Goal: Task Accomplishment & Management: Use online tool/utility

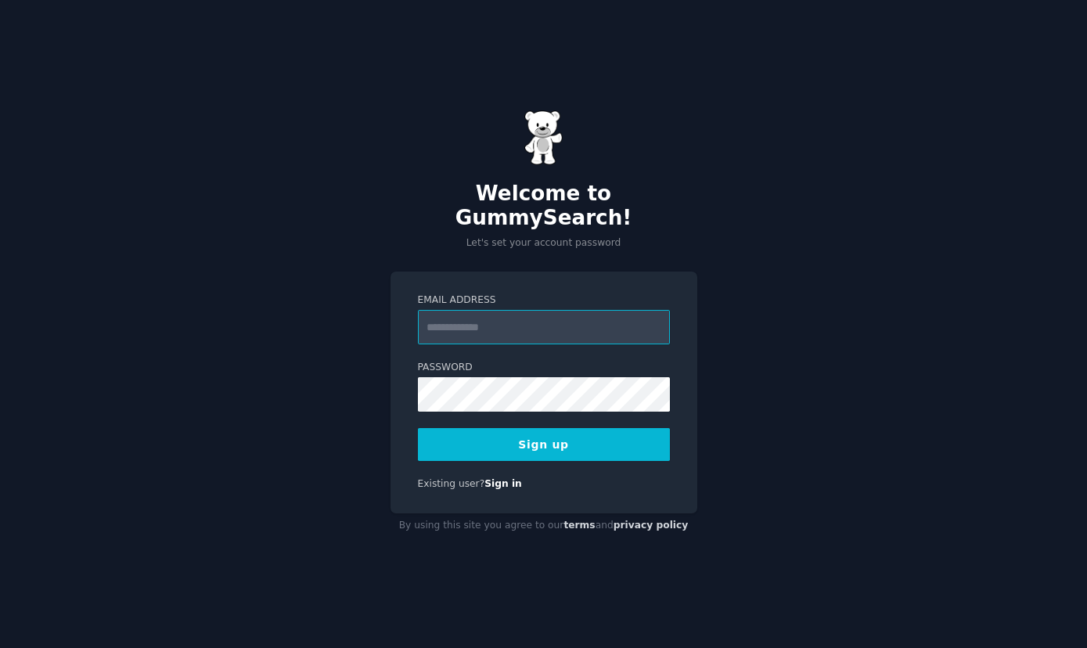
click at [529, 311] on input "Email Address" at bounding box center [544, 327] width 252 height 34
click at [482, 320] on input "Email Address" at bounding box center [544, 327] width 252 height 34
click at [482, 320] on input "*" at bounding box center [544, 327] width 252 height 34
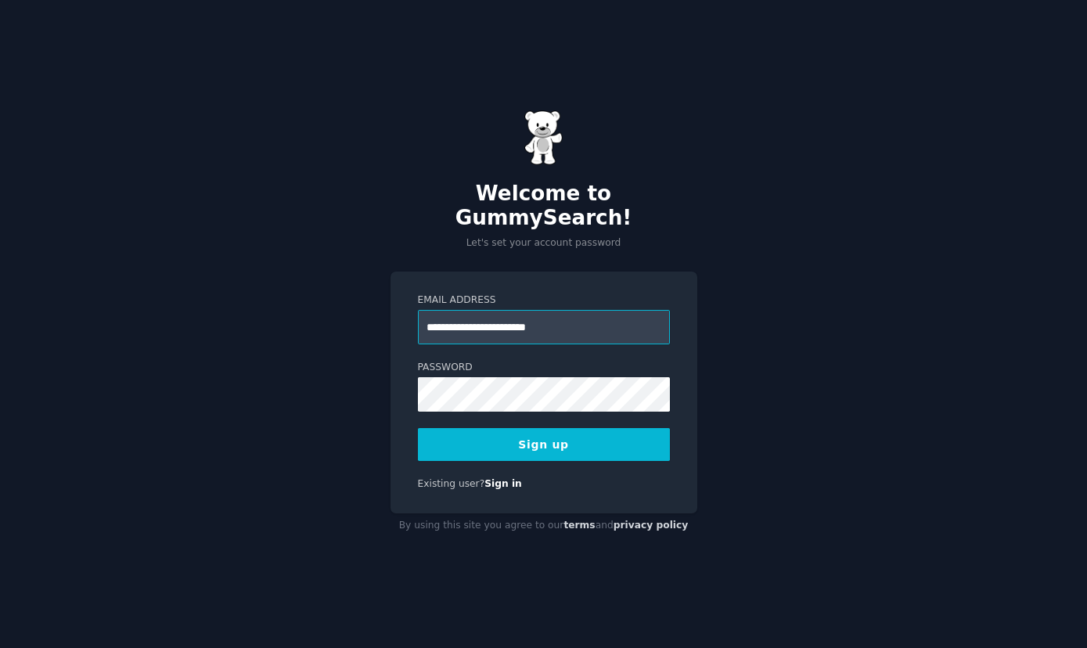
type input "**********"
click at [418, 428] on button "Sign up" at bounding box center [544, 444] width 252 height 33
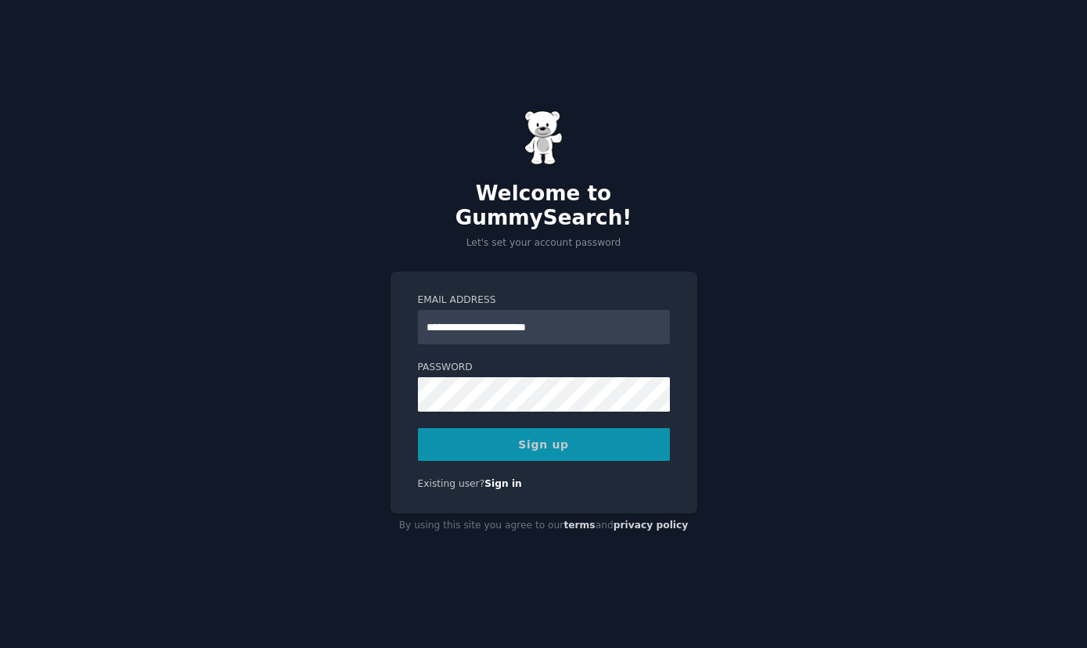
click at [534, 437] on div "Sign up" at bounding box center [544, 444] width 252 height 33
click at [537, 433] on div "Sign up" at bounding box center [544, 444] width 252 height 33
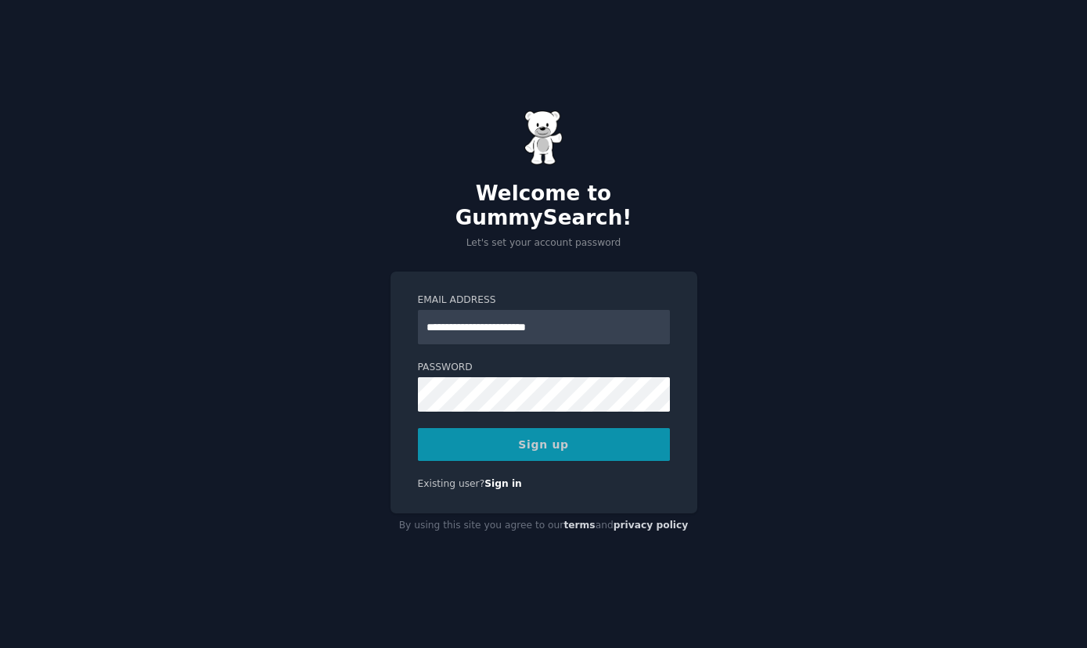
click at [537, 433] on div "Sign up" at bounding box center [544, 444] width 252 height 33
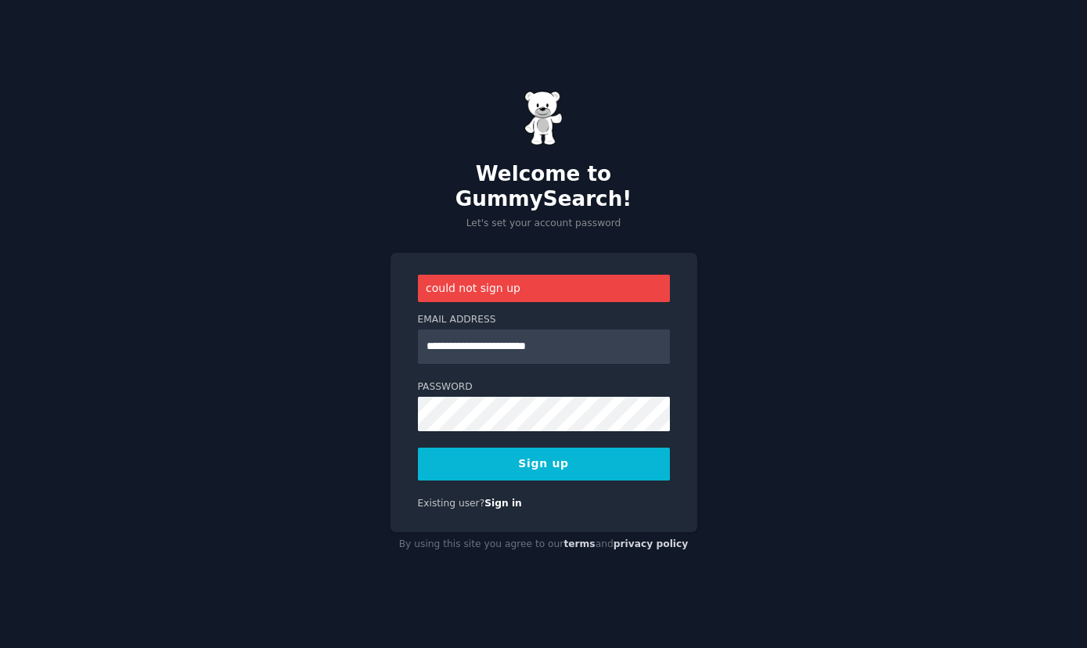
click at [505, 448] on button "Sign up" at bounding box center [544, 464] width 252 height 33
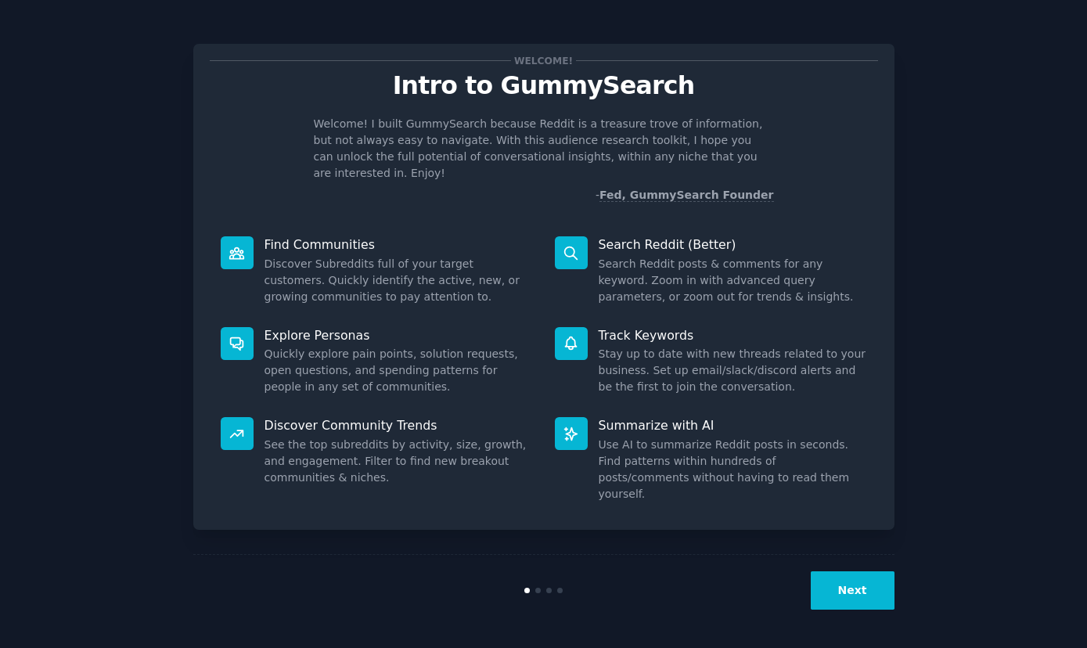
click at [844, 594] on button "Next" at bounding box center [853, 590] width 84 height 38
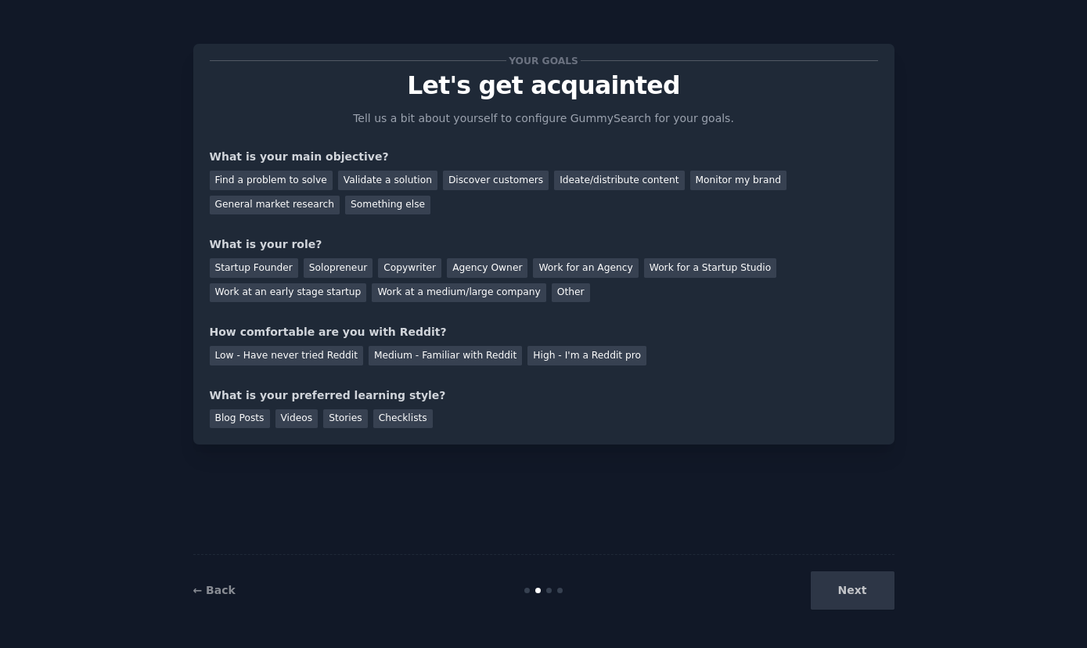
click at [846, 592] on div "Next" at bounding box center [777, 590] width 234 height 38
click at [854, 593] on div "Next" at bounding box center [777, 590] width 234 height 38
click at [845, 591] on div "Next" at bounding box center [777, 590] width 234 height 38
click at [789, 489] on div "Your goals Let's get acquainted Tell us a bit about yourself to configure Gummy…" at bounding box center [543, 324] width 701 height 604
click at [300, 185] on div "Find a problem to solve" at bounding box center [271, 181] width 123 height 20
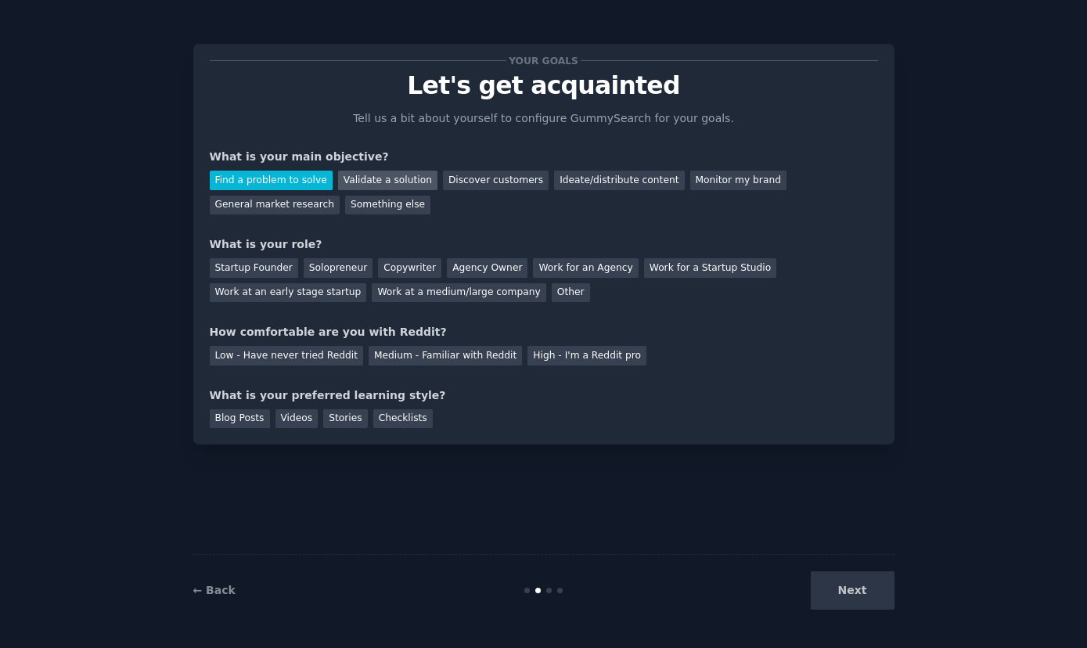
click at [376, 178] on div "Validate a solution" at bounding box center [387, 181] width 99 height 20
click at [268, 175] on div "Find a problem to solve" at bounding box center [271, 181] width 123 height 20
click at [329, 268] on div "Solopreneur" at bounding box center [338, 268] width 69 height 20
click at [299, 359] on div "Low - Have never tried Reddit" at bounding box center [286, 356] width 153 height 20
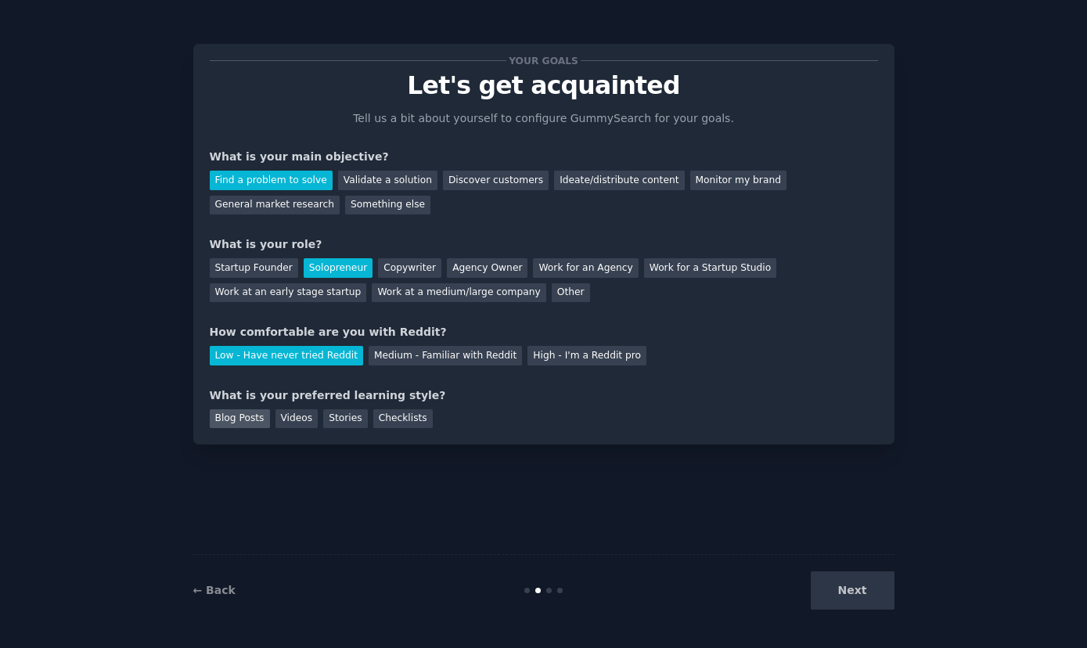
click at [229, 418] on div "Blog Posts" at bounding box center [240, 419] width 60 height 20
click at [296, 421] on div "Videos" at bounding box center [296, 419] width 43 height 20
click at [327, 422] on div "Stories" at bounding box center [345, 419] width 44 height 20
click at [229, 419] on div "Blog Posts" at bounding box center [240, 419] width 60 height 20
click at [391, 420] on div "Checklists" at bounding box center [402, 419] width 59 height 20
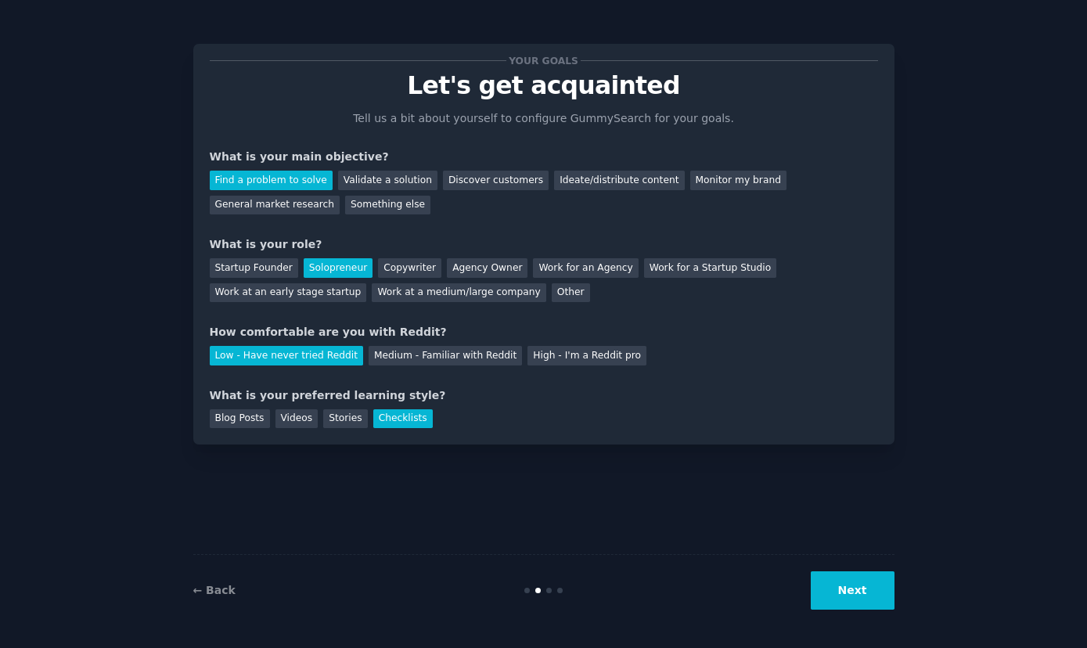
click at [855, 588] on button "Next" at bounding box center [853, 590] width 84 height 38
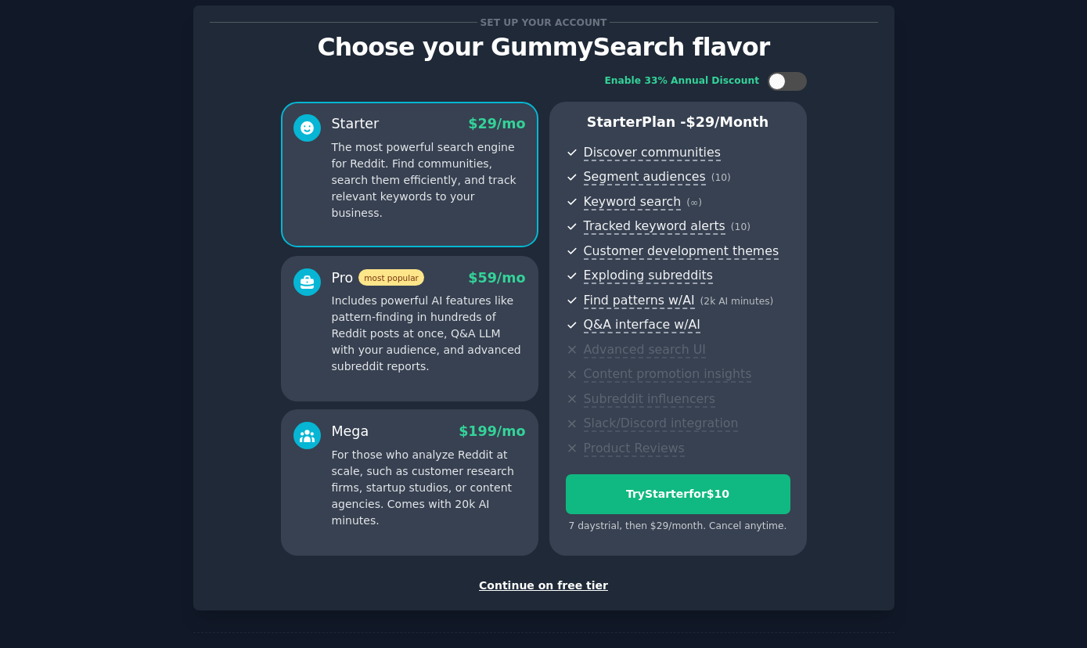
scroll to position [35, 0]
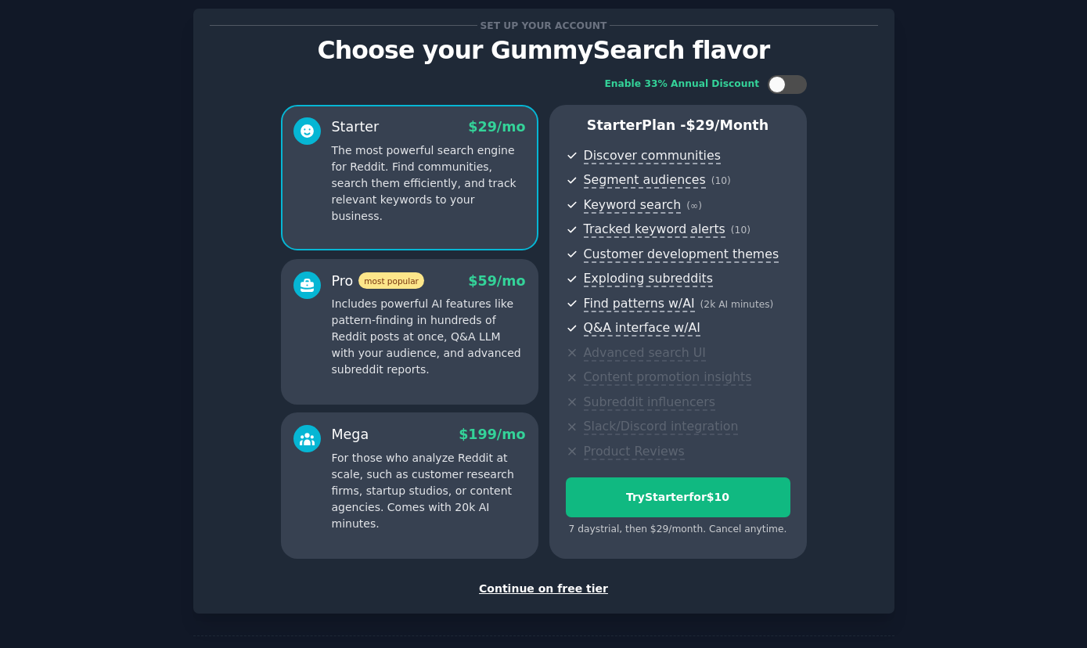
click at [555, 587] on div "Continue on free tier" at bounding box center [544, 589] width 668 height 16
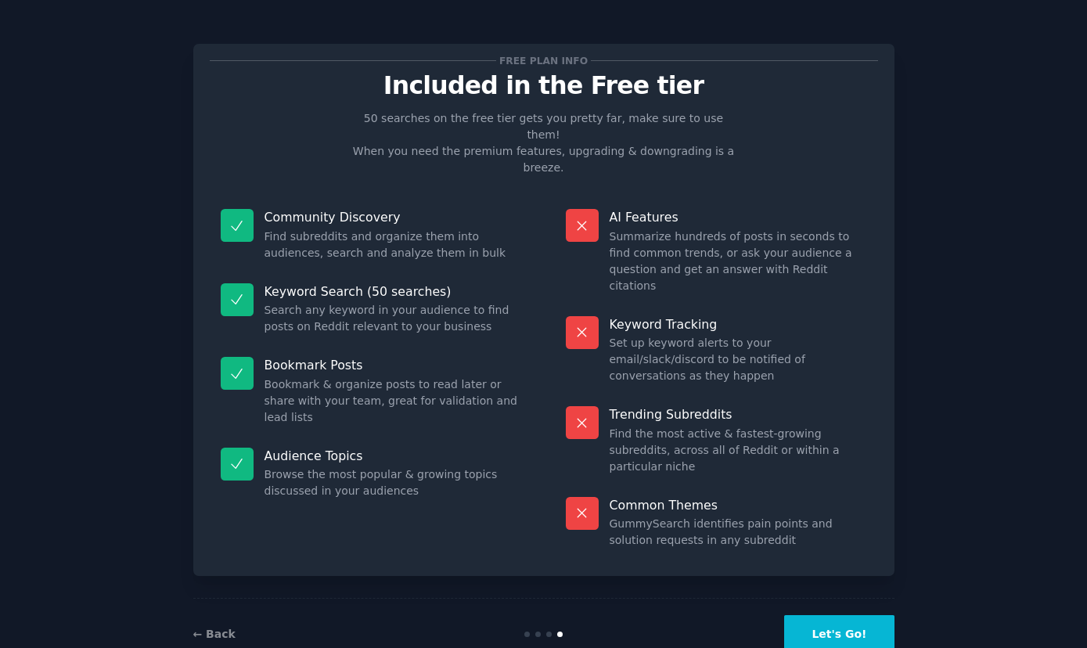
click at [828, 615] on button "Let's Go!" at bounding box center [839, 634] width 110 height 38
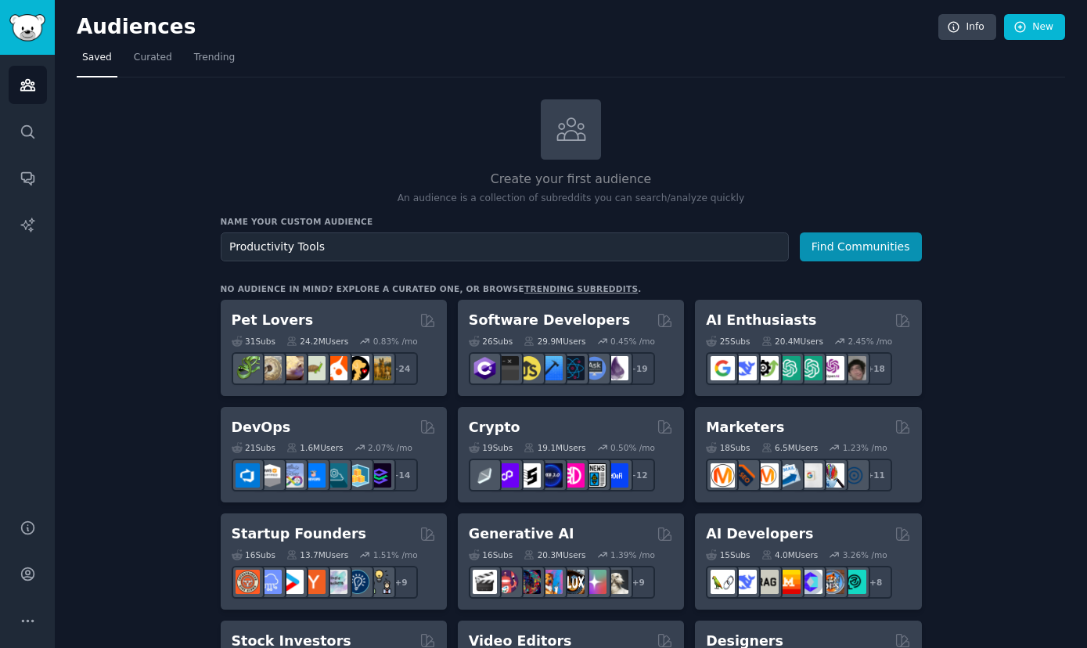
type input "Productivity Tools"
click at [800, 232] on button "Find Communities" at bounding box center [861, 246] width 122 height 29
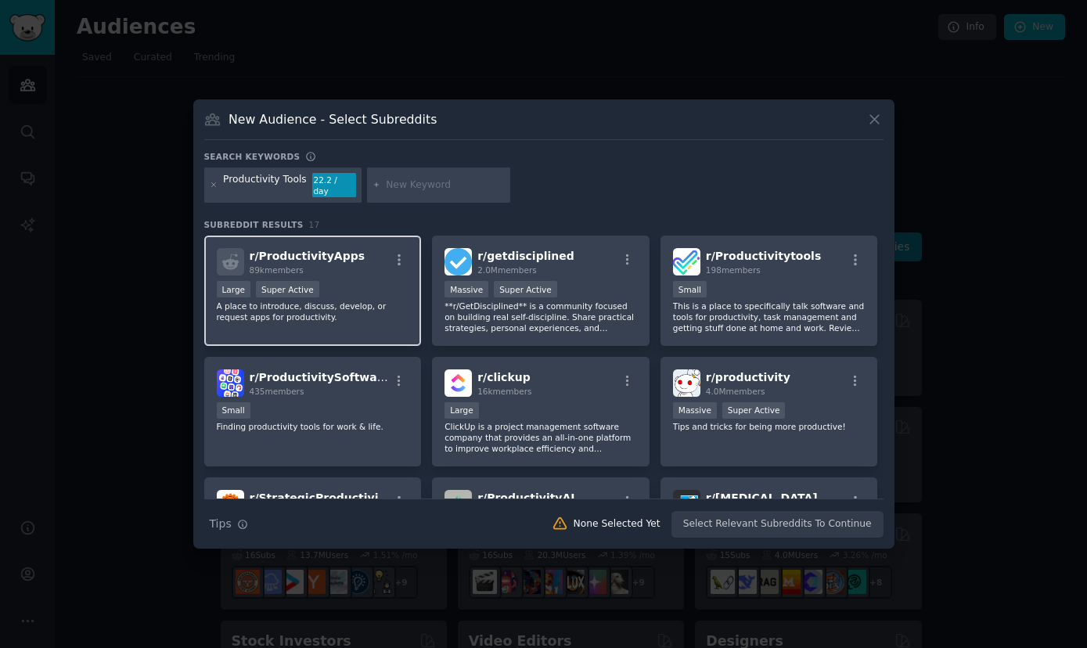
click at [344, 290] on div "Large Super Active" at bounding box center [313, 291] width 192 height 20
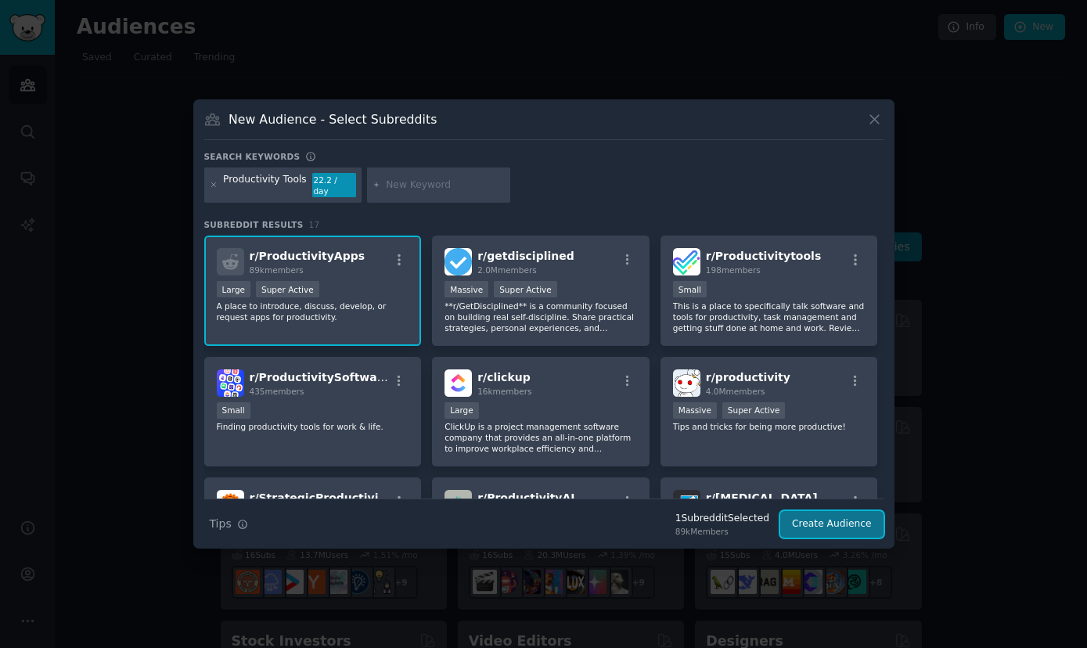
click at [836, 516] on button "Create Audience" at bounding box center [831, 524] width 103 height 27
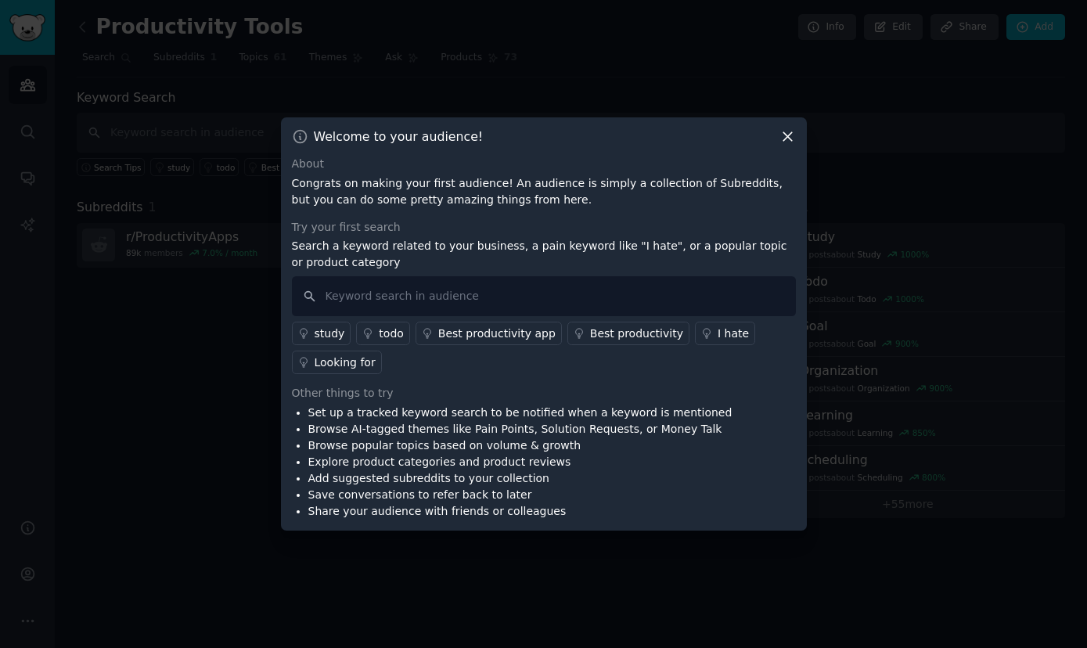
click at [786, 141] on icon at bounding box center [787, 136] width 16 height 16
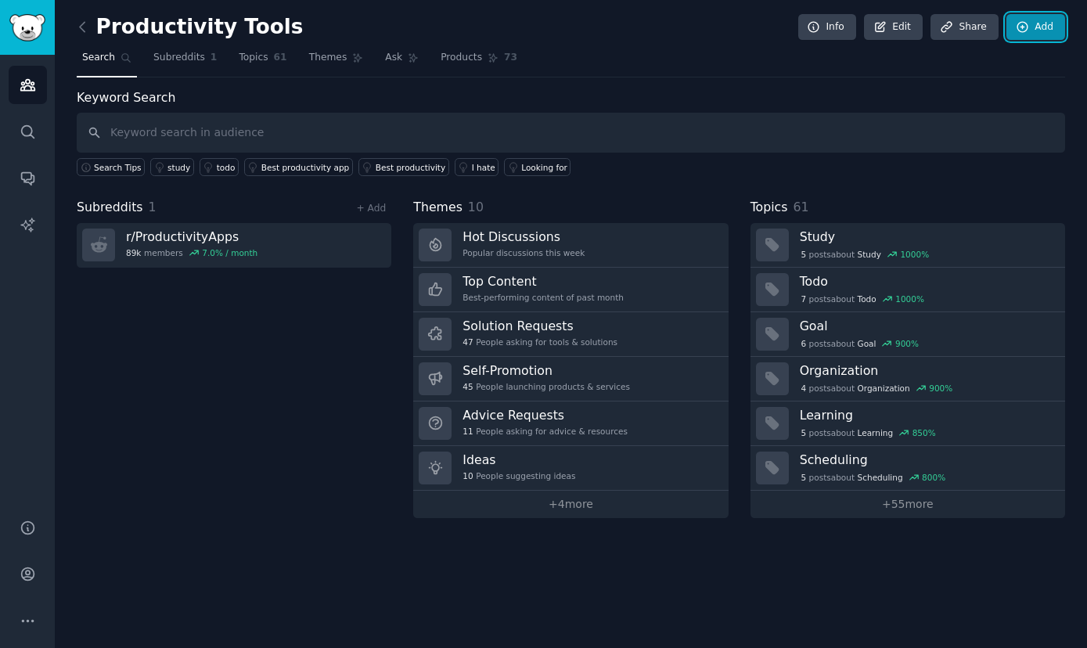
click at [1041, 33] on link "Add" at bounding box center [1035, 27] width 59 height 27
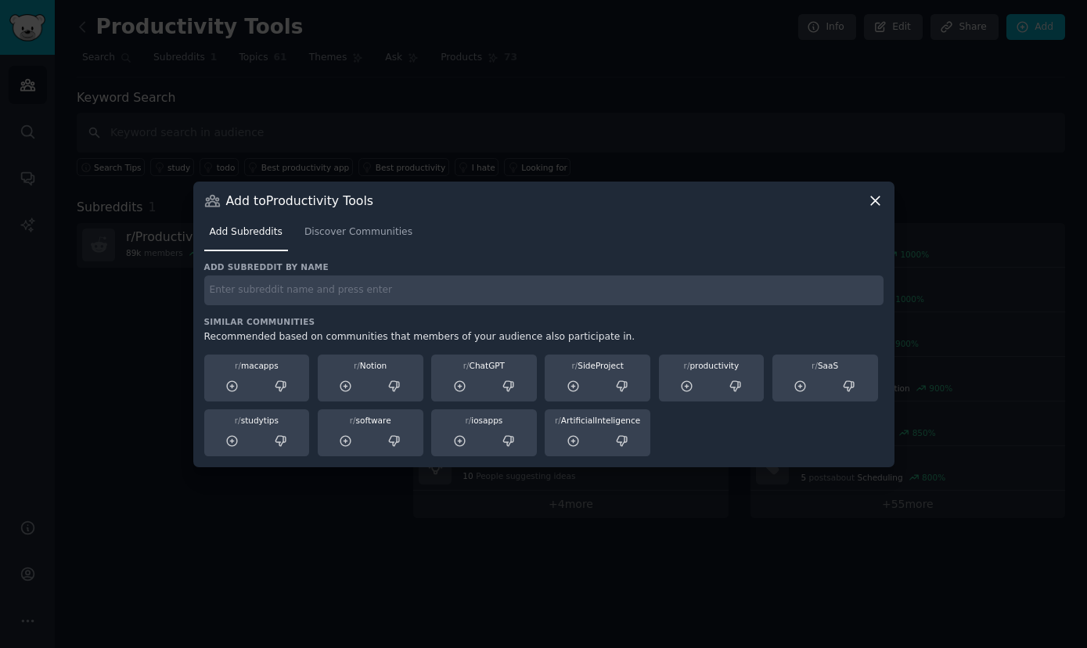
click at [876, 200] on icon at bounding box center [875, 200] width 16 height 16
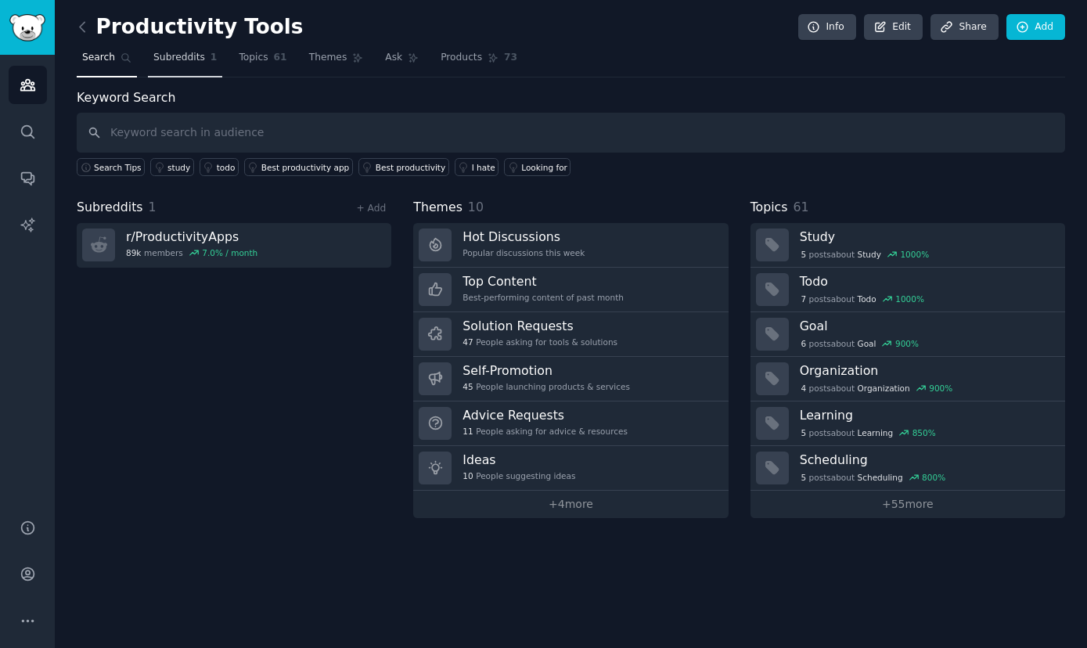
click at [172, 64] on span "Subreddits" at bounding box center [179, 58] width 52 height 14
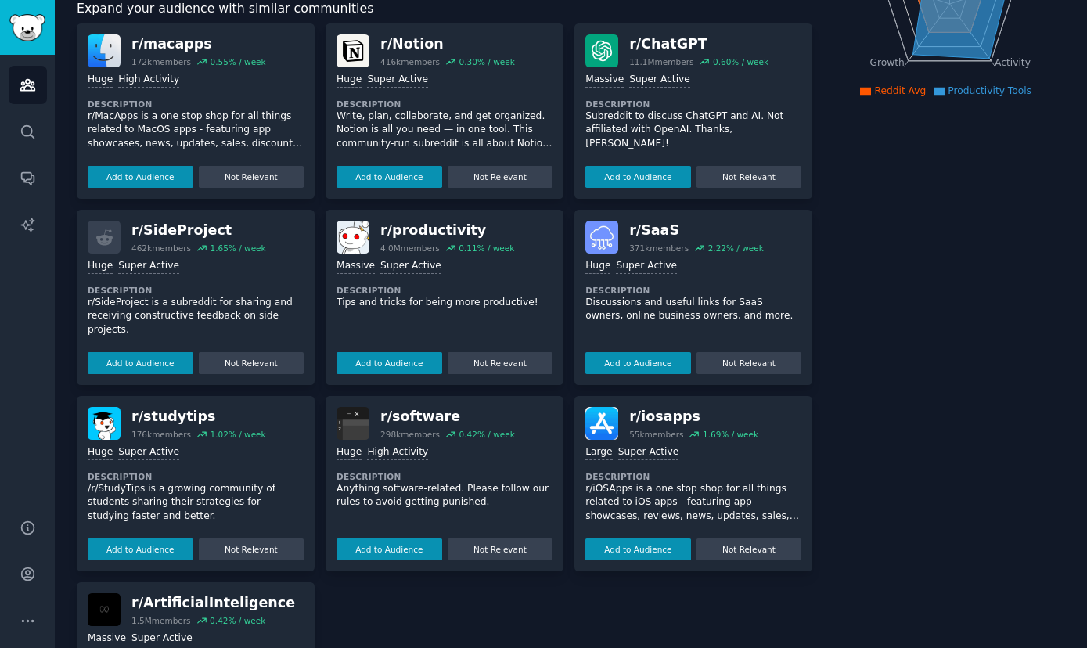
scroll to position [271, 0]
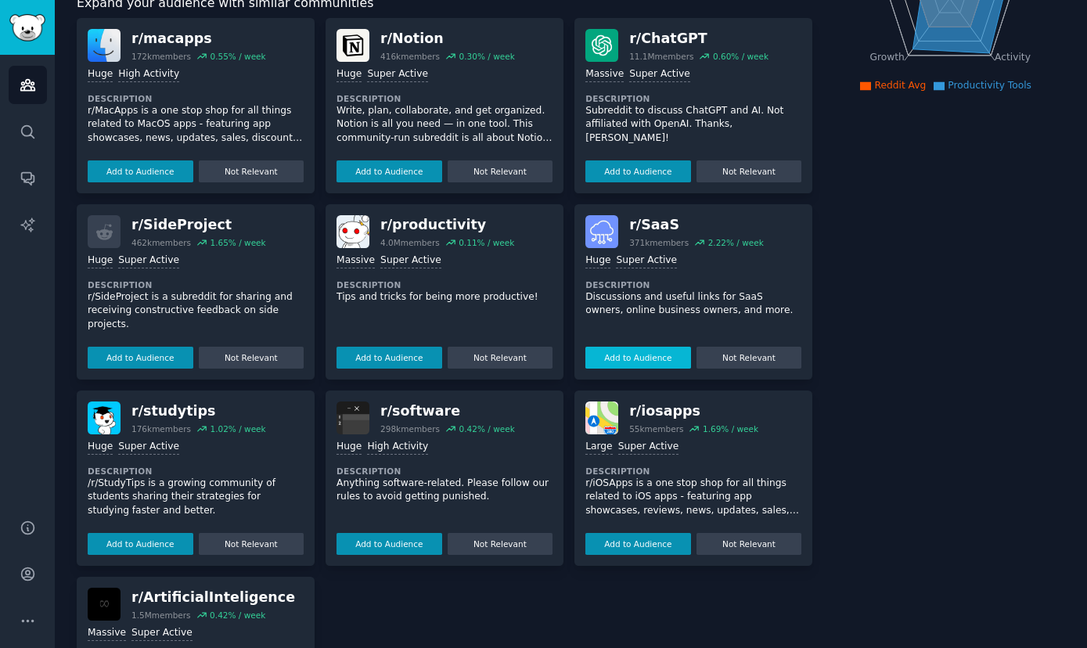
click at [641, 352] on button "Add to Audience" at bounding box center [638, 358] width 106 height 22
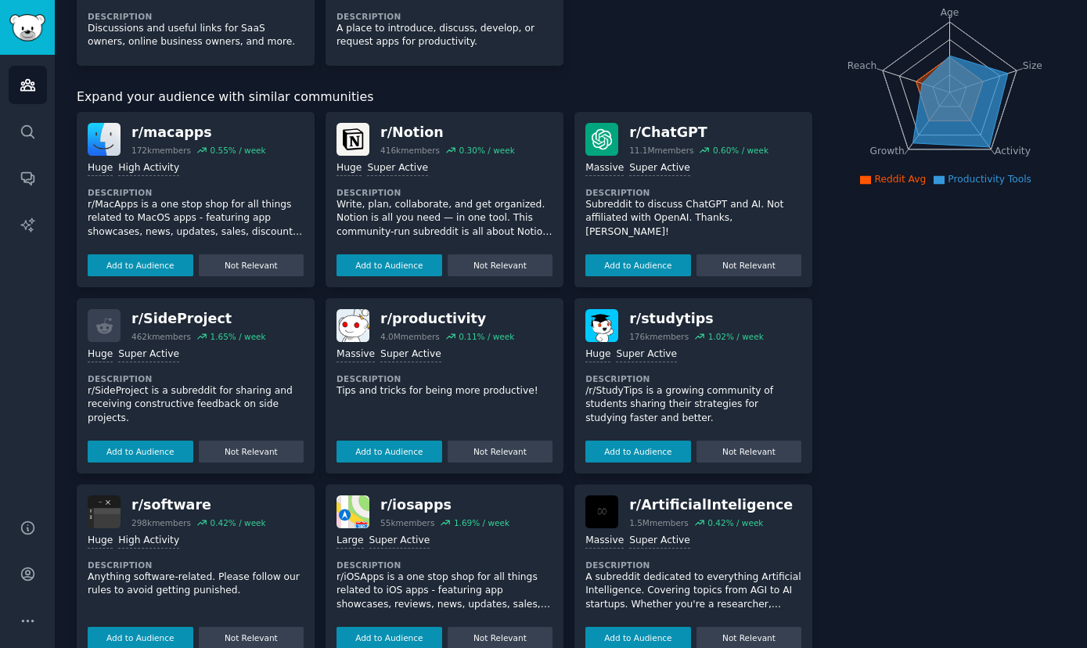
scroll to position [0, 0]
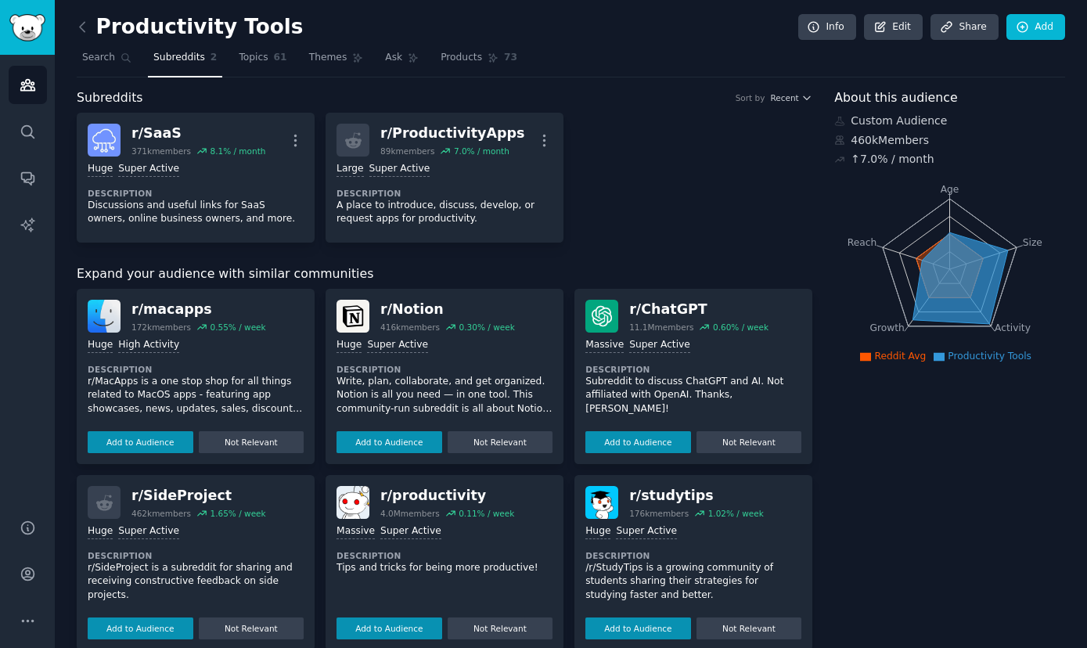
click at [162, 59] on span "Subreddits" at bounding box center [179, 58] width 52 height 14
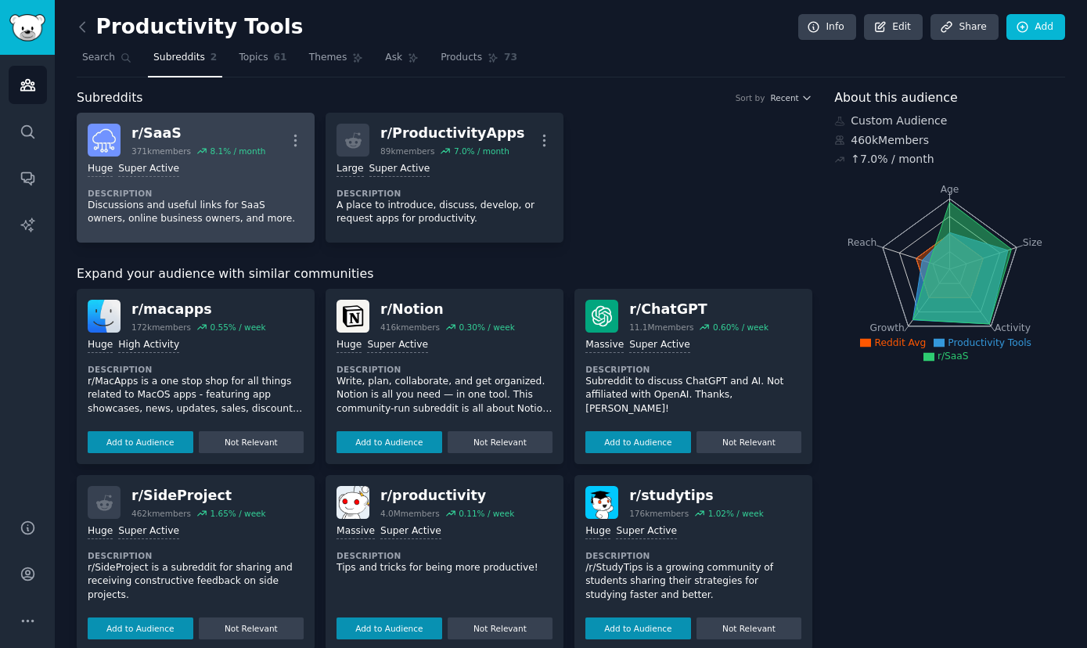
click at [153, 141] on div "r/ SaaS" at bounding box center [198, 134] width 134 height 20
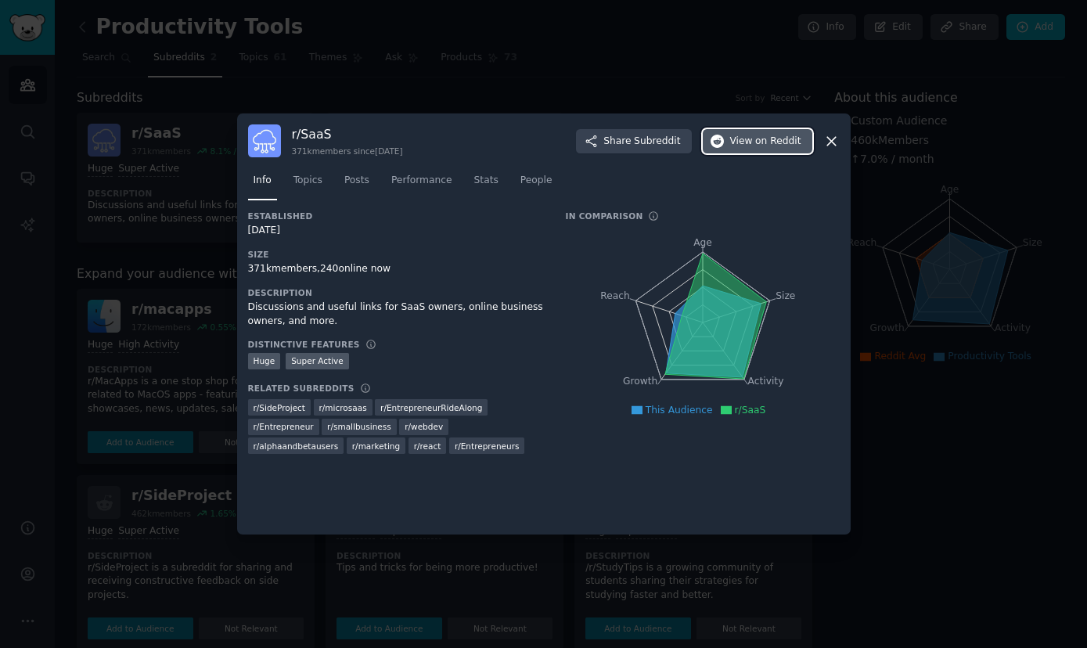
click at [753, 145] on span "View on Reddit" at bounding box center [765, 142] width 71 height 14
click at [828, 138] on icon at bounding box center [831, 141] width 9 height 9
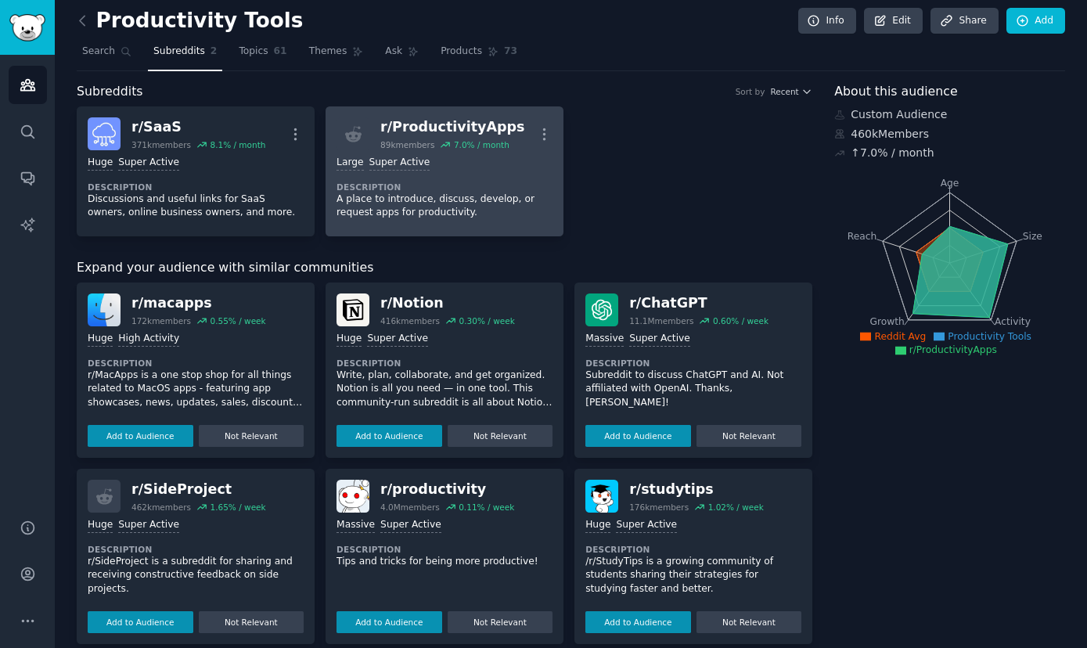
scroll to position [4, 0]
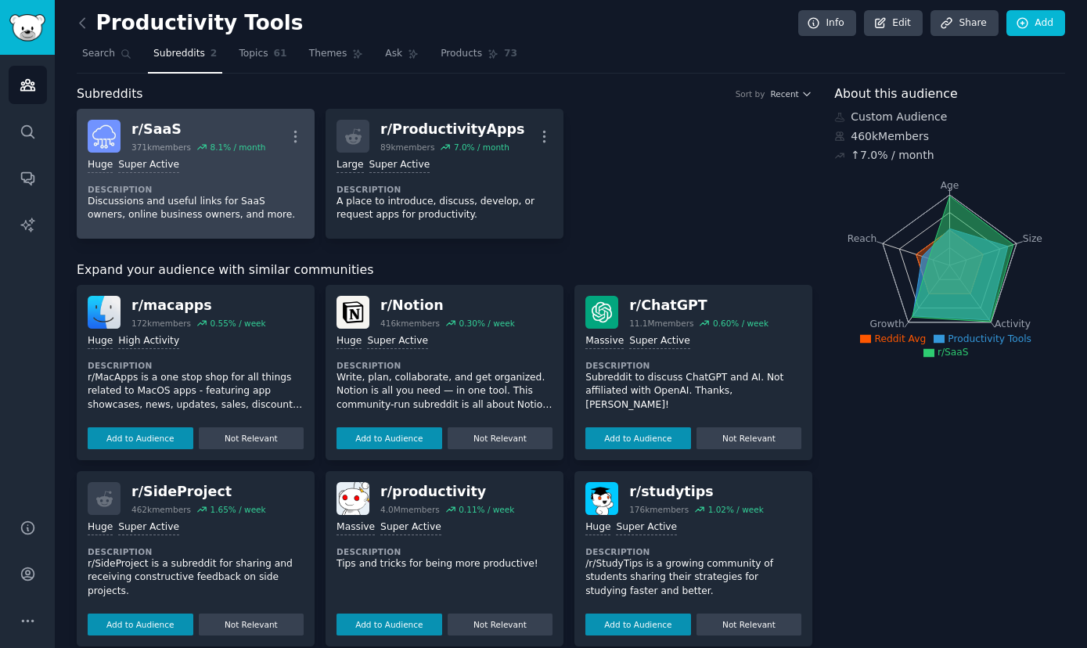
click at [239, 164] on div "Huge Super Active" at bounding box center [196, 165] width 216 height 15
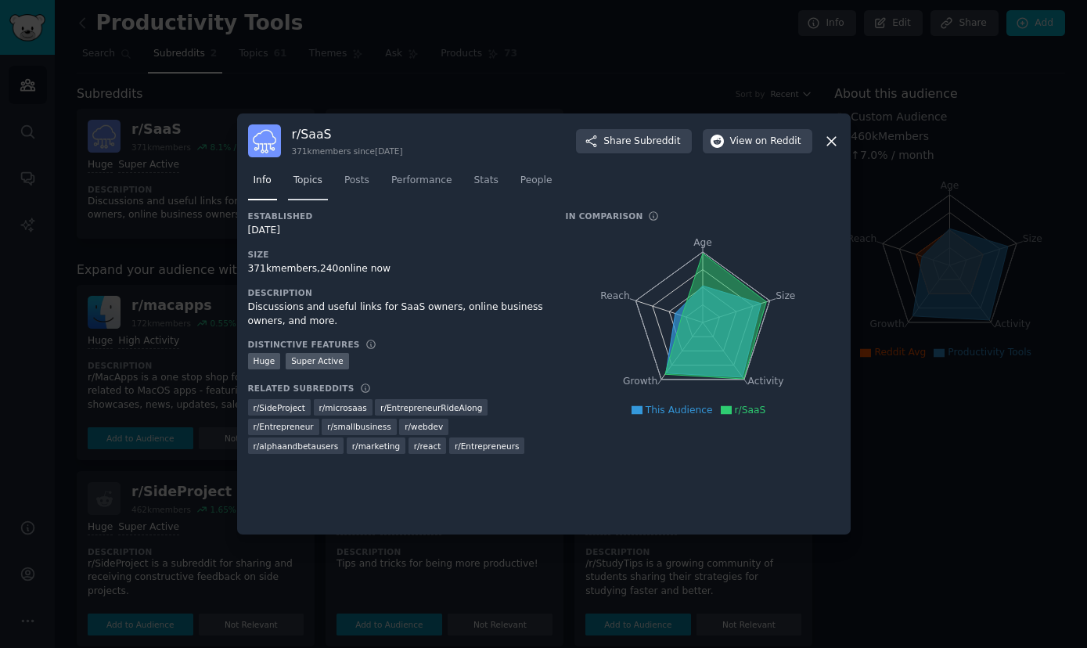
click at [305, 182] on span "Topics" at bounding box center [307, 181] width 29 height 14
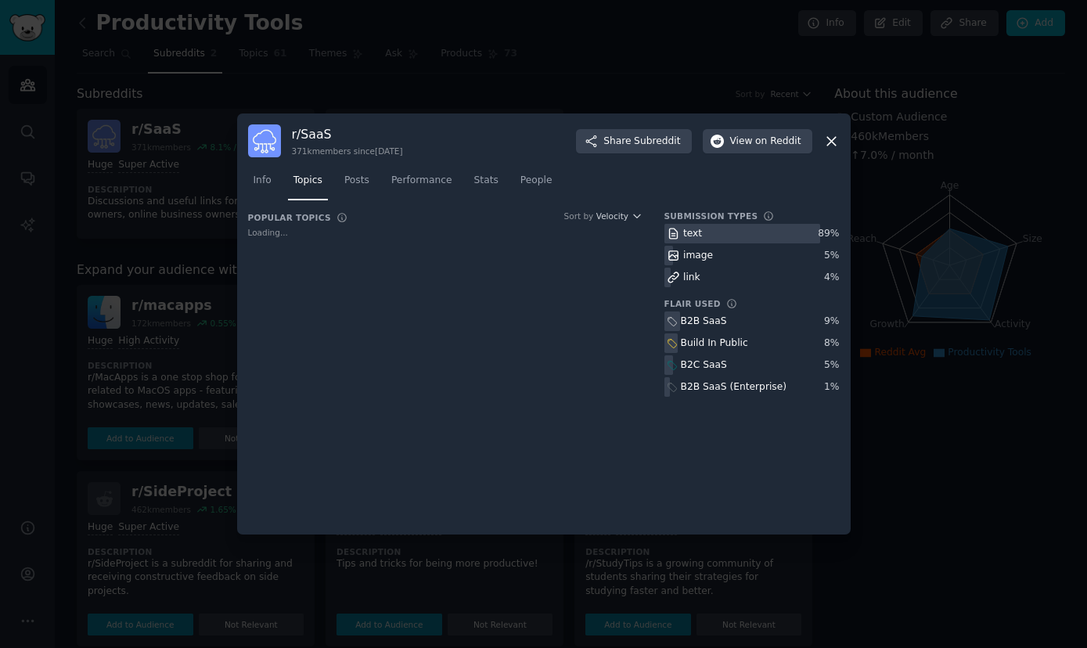
click at [829, 146] on icon at bounding box center [831, 141] width 16 height 16
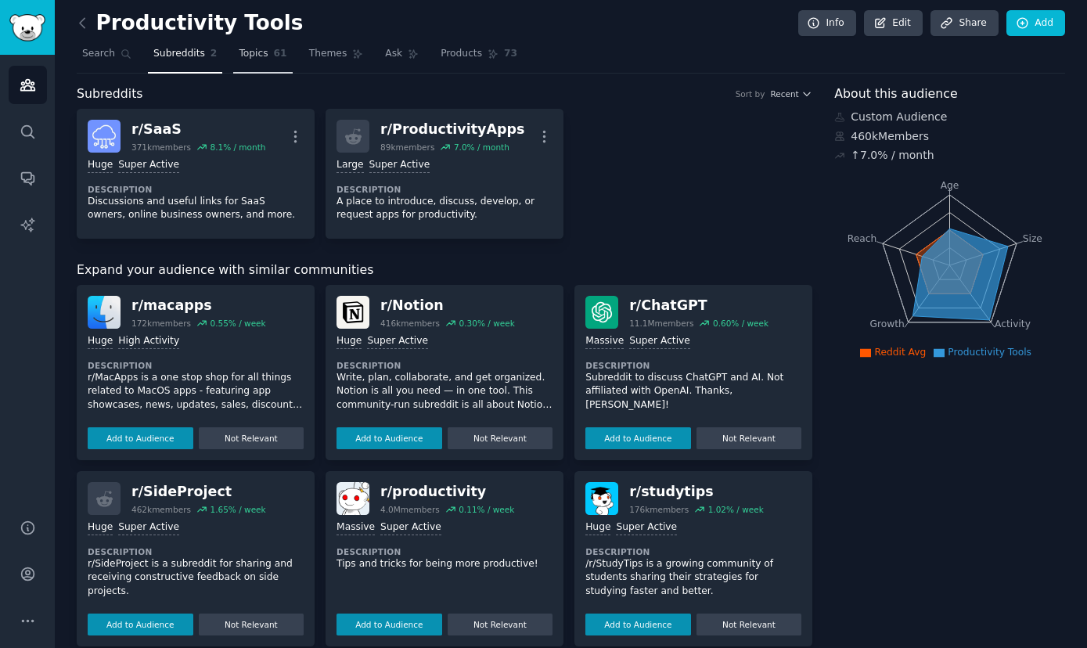
click at [247, 59] on span "Topics" at bounding box center [253, 54] width 29 height 14
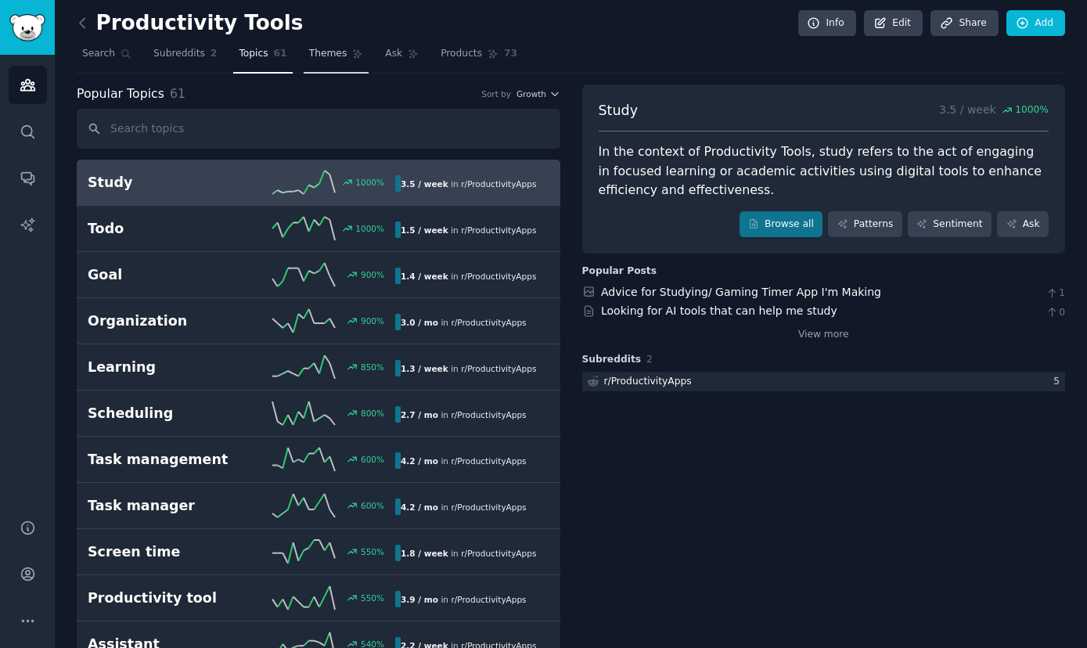
click at [312, 67] on link "Themes" at bounding box center [337, 57] width 66 height 32
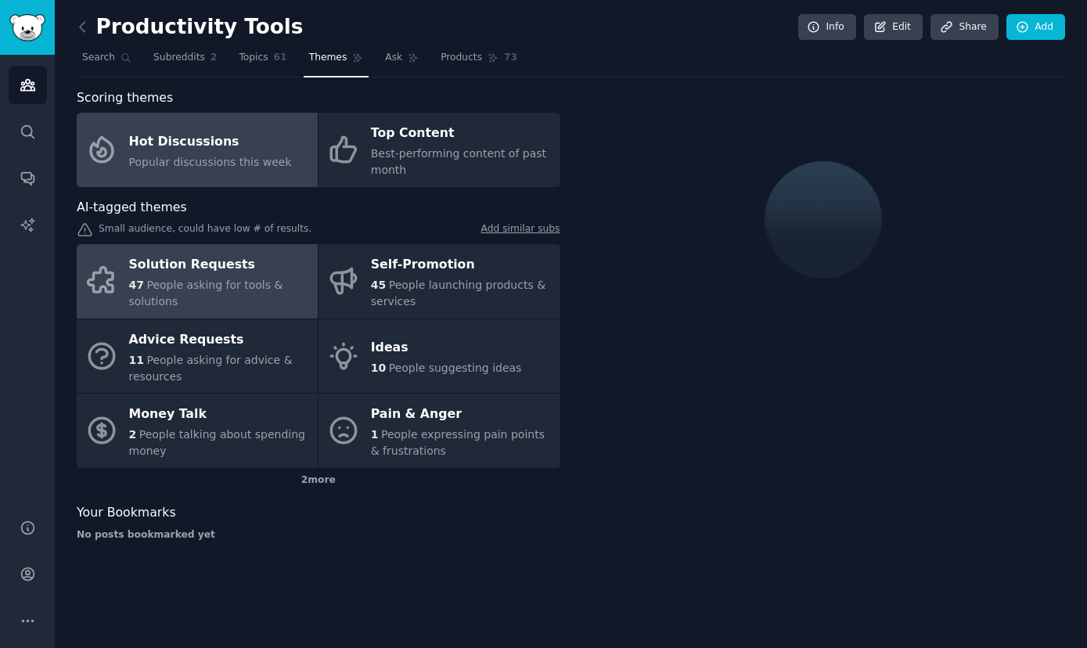
click at [214, 271] on div "Solution Requests" at bounding box center [219, 265] width 181 height 25
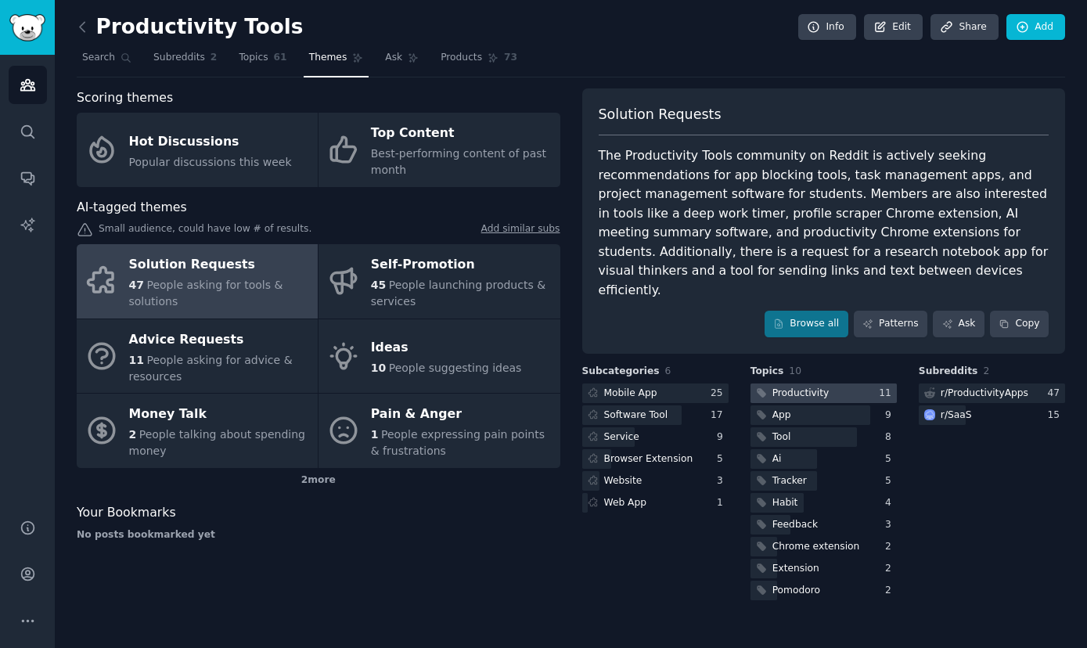
click at [796, 387] on div "Productivity" at bounding box center [800, 394] width 57 height 14
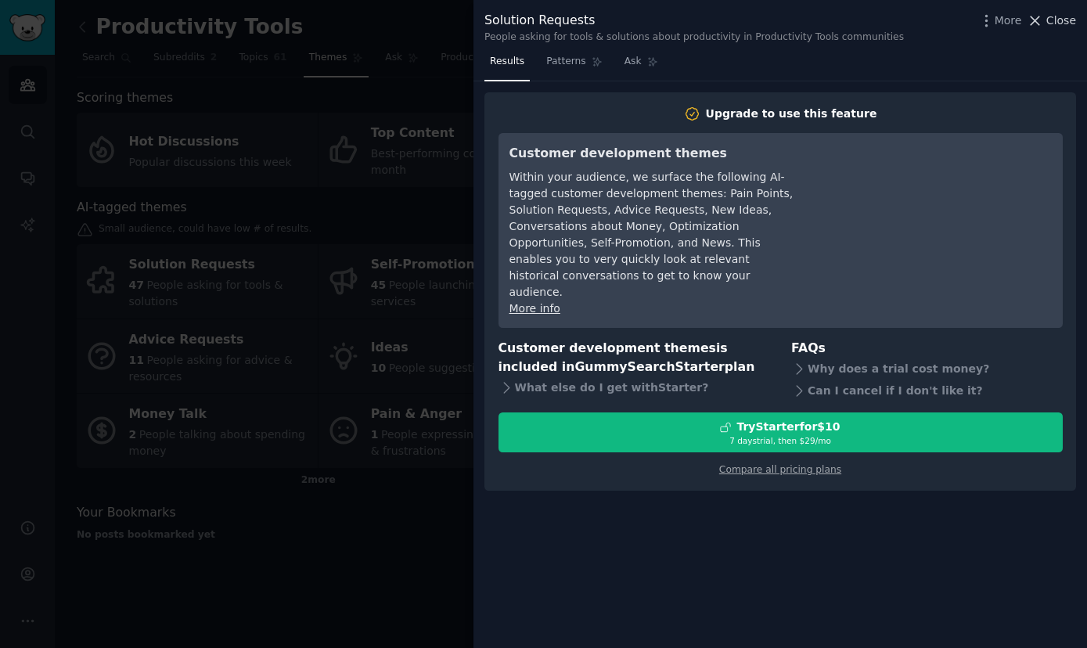
click at [1057, 14] on span "Close" at bounding box center [1061, 21] width 30 height 16
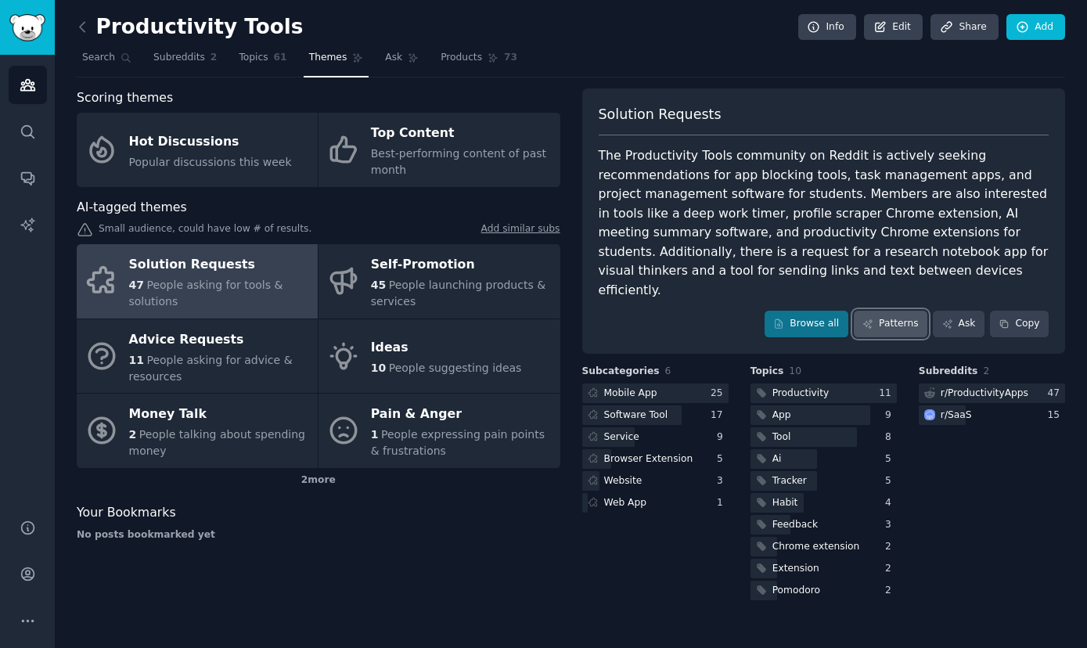
click at [897, 311] on link "Patterns" at bounding box center [891, 324] width 74 height 27
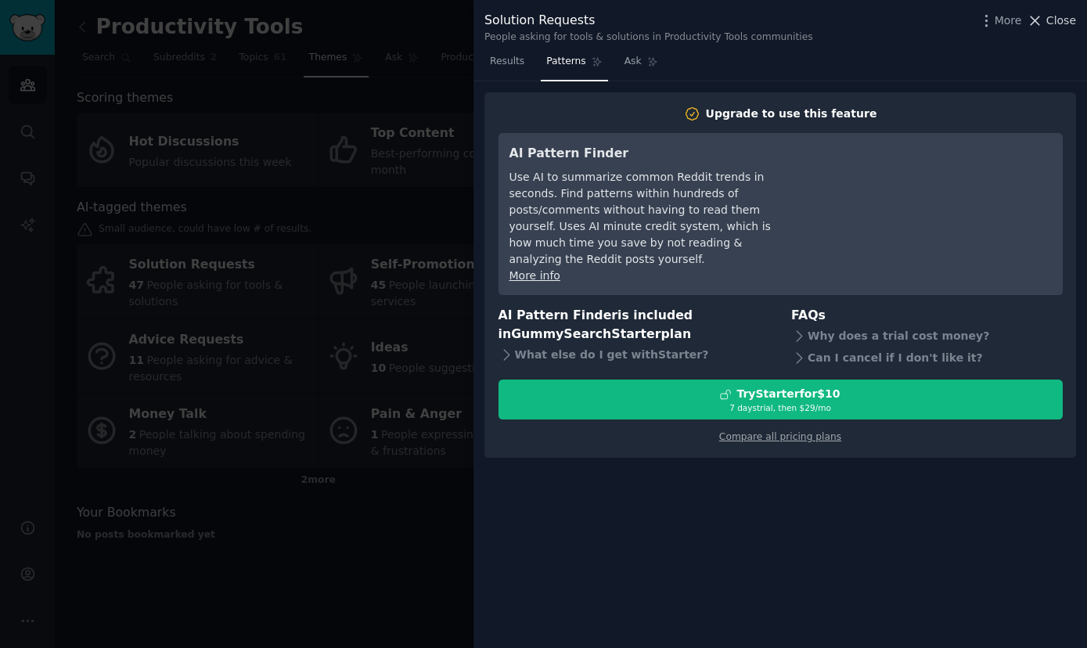
click at [1062, 25] on span "Close" at bounding box center [1061, 21] width 30 height 16
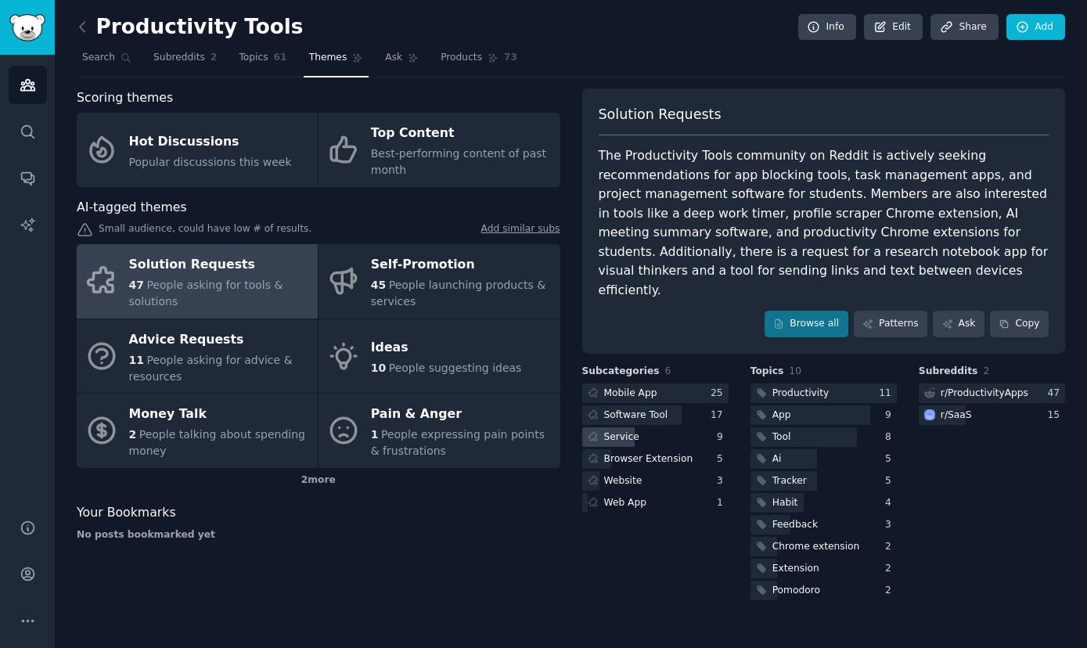
click at [617, 430] on div "Service" at bounding box center [621, 437] width 35 height 14
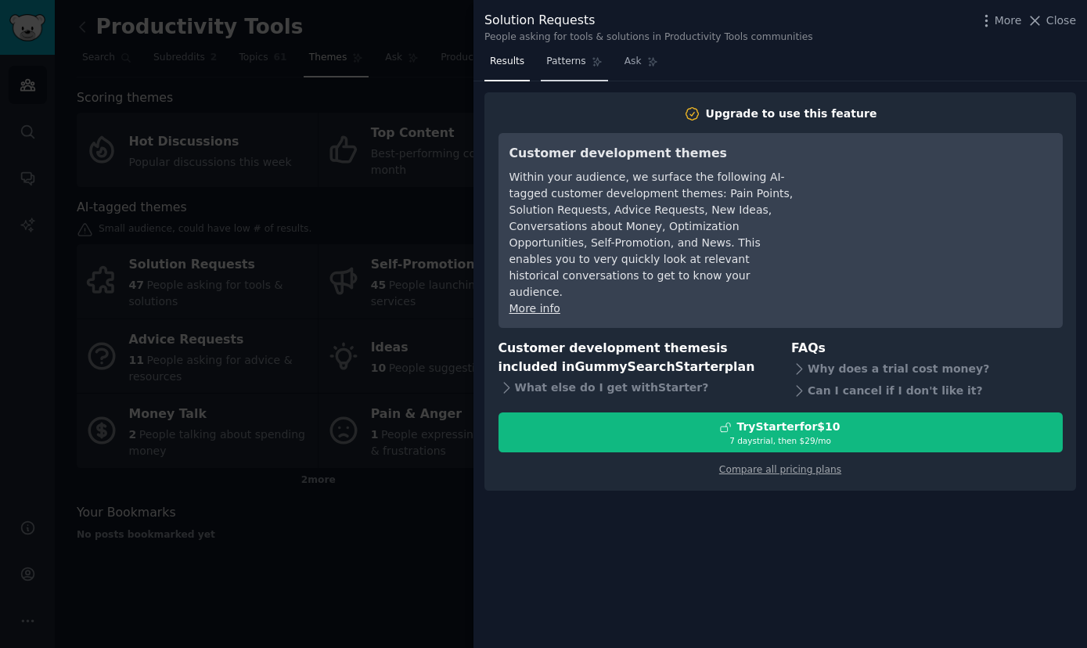
click at [558, 59] on span "Patterns" at bounding box center [565, 62] width 39 height 14
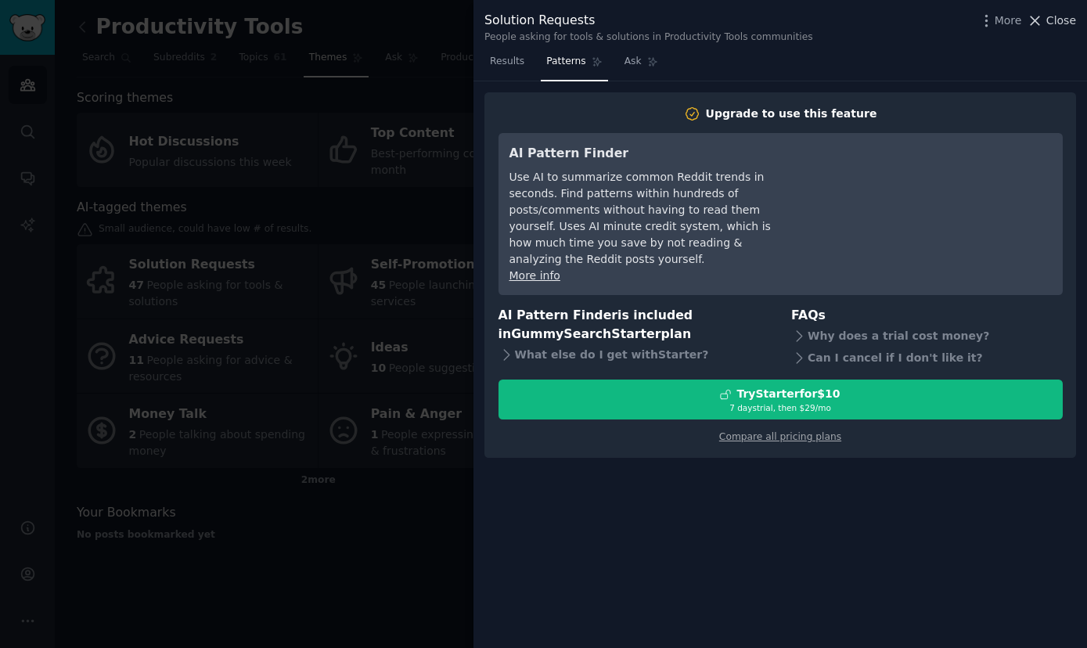
click at [1060, 22] on span "Close" at bounding box center [1061, 21] width 30 height 16
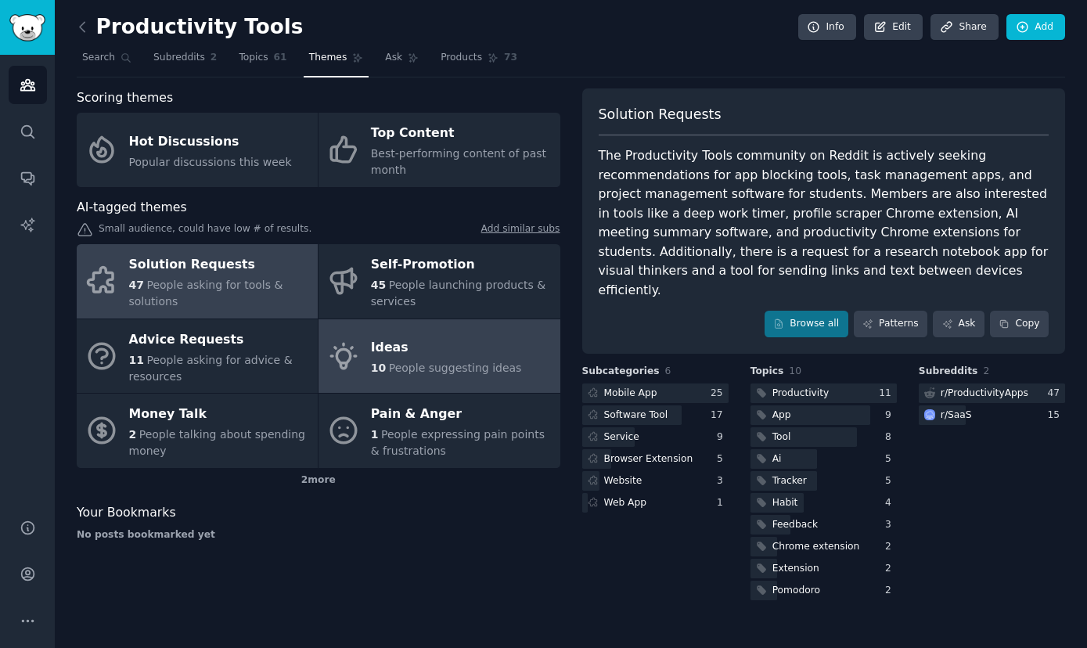
click at [430, 351] on div "Ideas" at bounding box center [446, 348] width 151 height 25
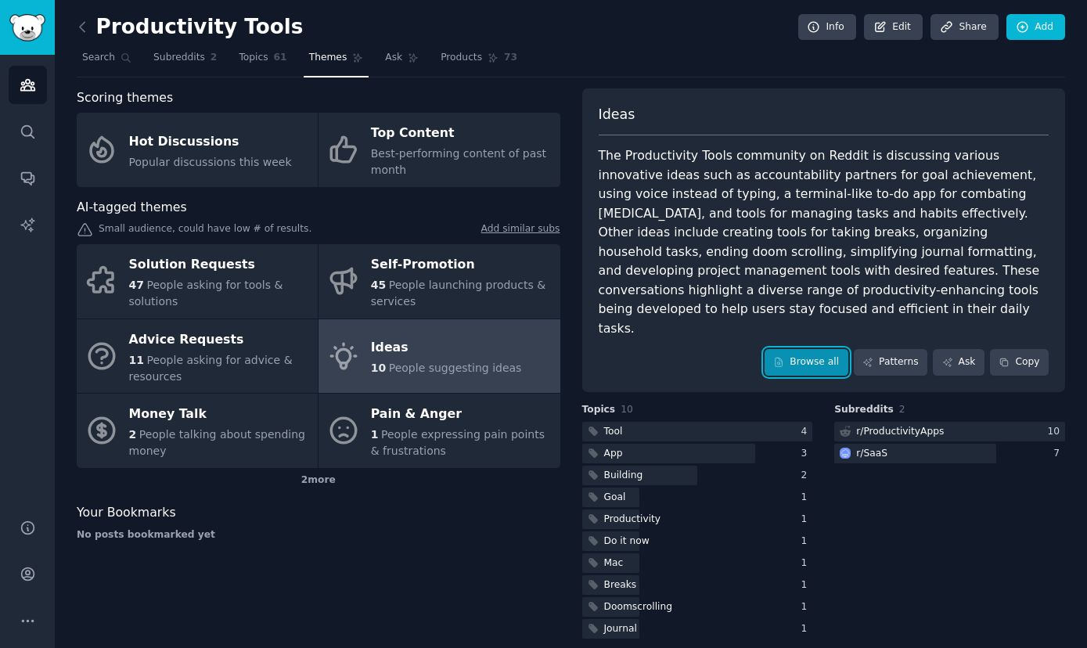
click at [811, 349] on link "Browse all" at bounding box center [806, 362] width 84 height 27
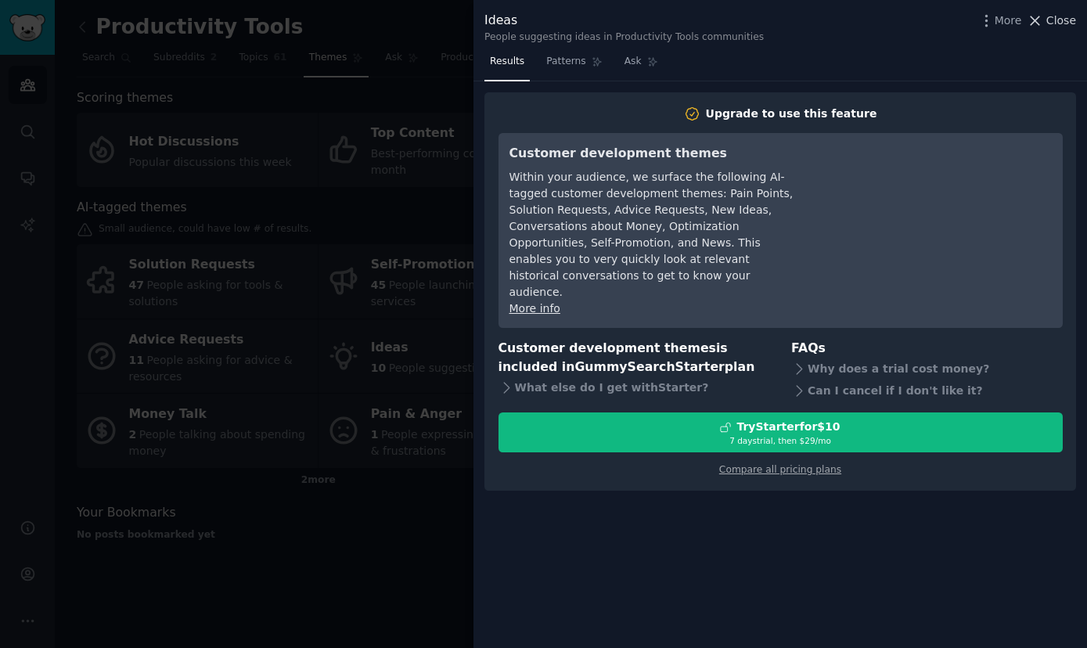
click at [1067, 28] on span "Close" at bounding box center [1061, 21] width 30 height 16
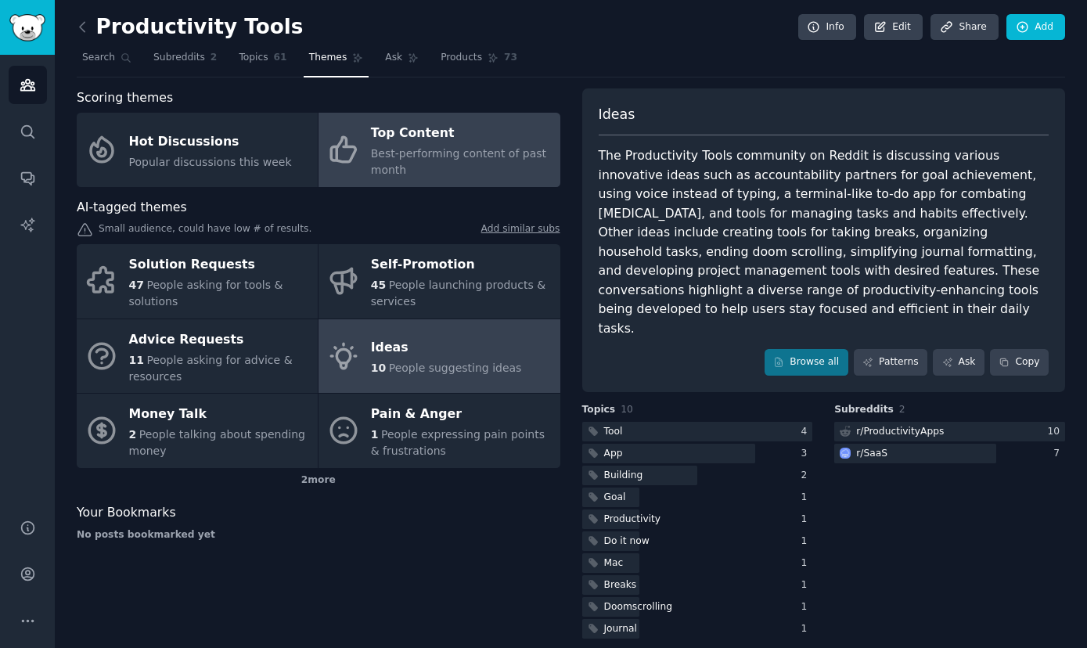
click at [463, 148] on span "Best-performing content of past month" at bounding box center [458, 161] width 175 height 29
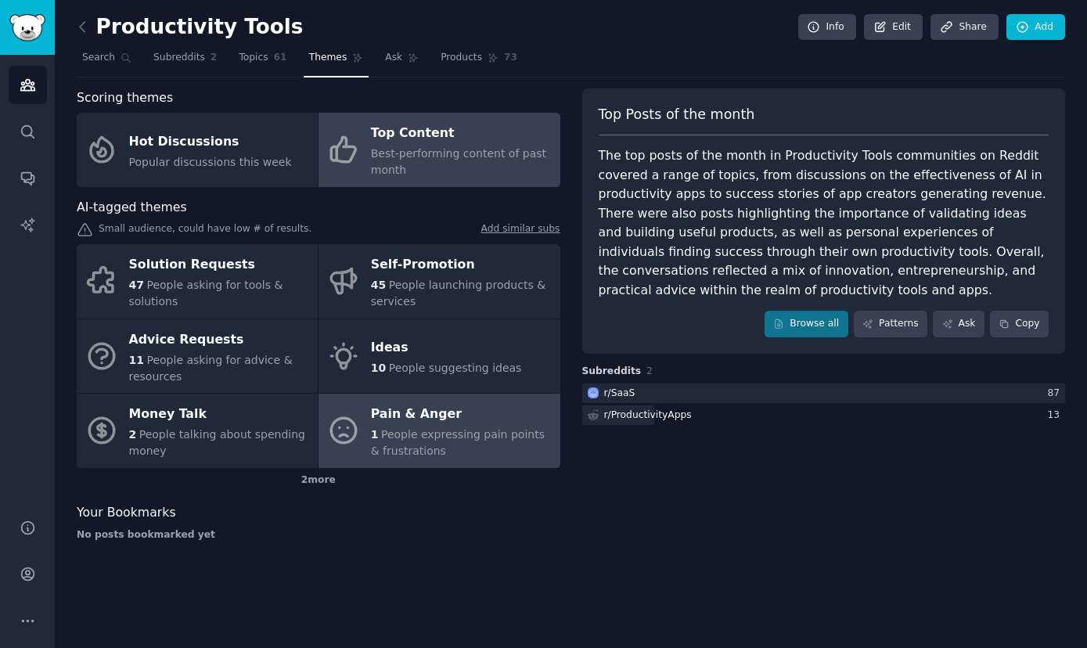
click at [445, 433] on span "People expressing pain points & frustrations" at bounding box center [458, 442] width 174 height 29
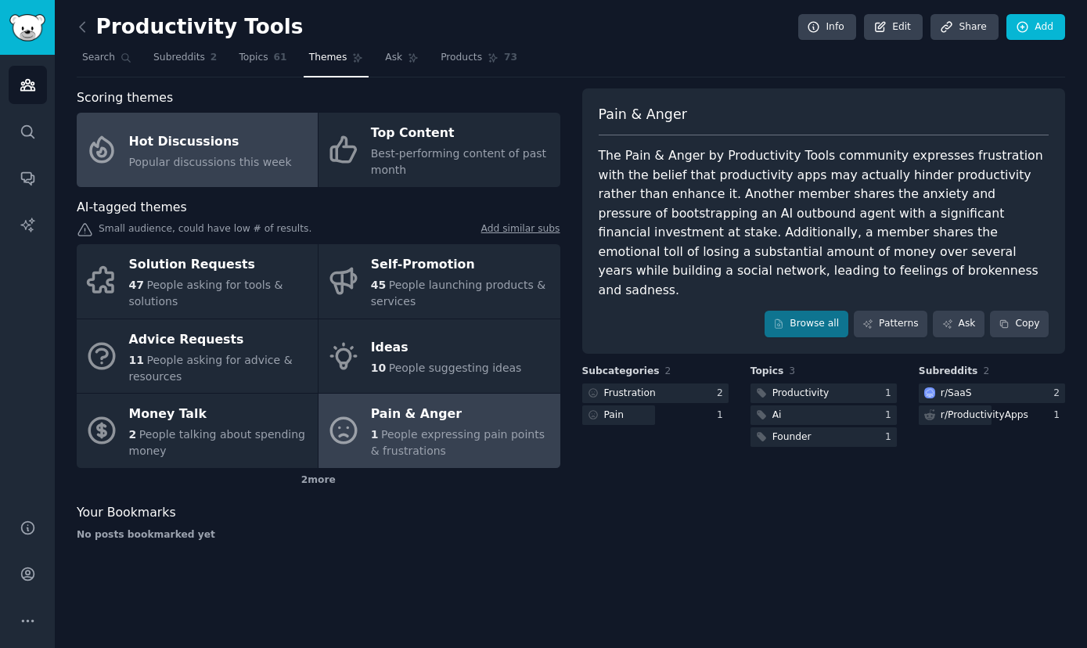
click at [268, 167] on span "Popular discussions this week" at bounding box center [210, 162] width 163 height 13
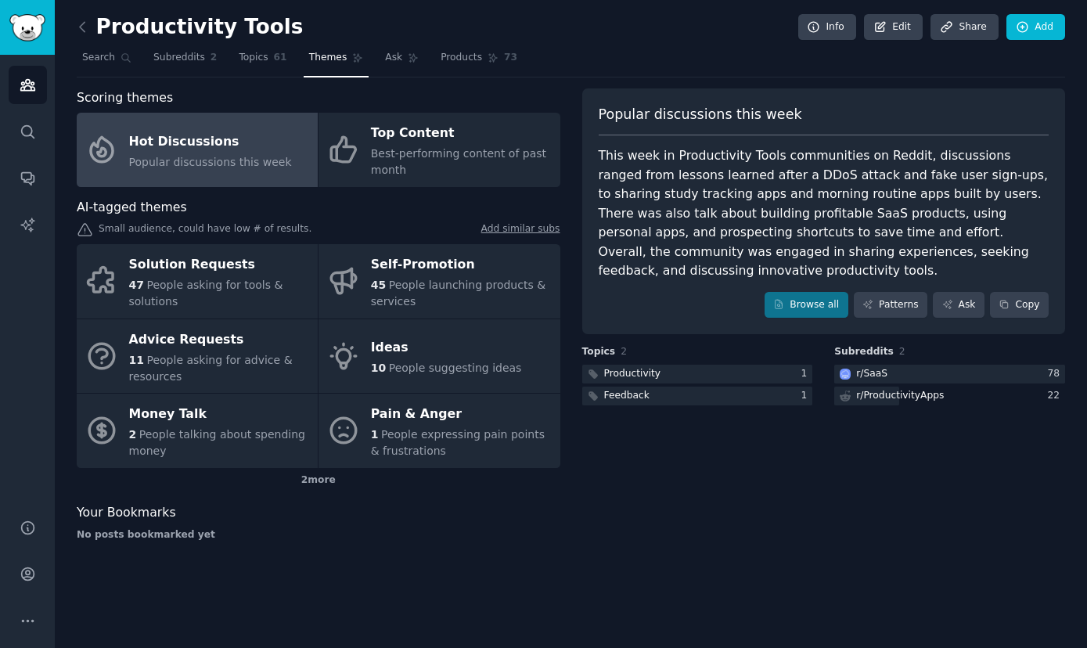
click at [594, 481] on div "Popular discussions this week This week in Productivity Tools communities on Re…" at bounding box center [824, 320] width 484 height 465
